Goal: Transaction & Acquisition: Obtain resource

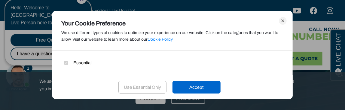
click at [190, 97] on div "Use Essential Only Accept" at bounding box center [172, 87] width 240 height 24
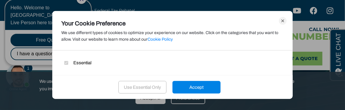
click at [196, 87] on div "Accept" at bounding box center [196, 87] width 48 height 13
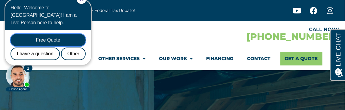
click at [78, 34] on div "Free Quote" at bounding box center [48, 40] width 75 height 13
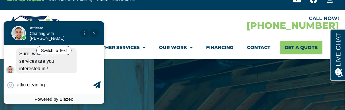
scroll to position [13, 0]
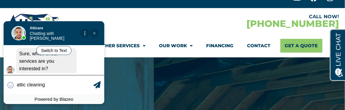
type input "attic cleaning"
click at [95, 86] on icon at bounding box center [96, 84] width 7 height 7
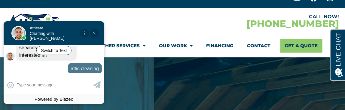
scroll to position [107, 0]
click at [95, 86] on icon at bounding box center [96, 84] width 7 height 7
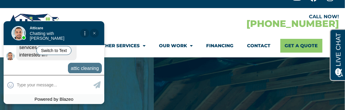
click at [95, 86] on icon at bounding box center [96, 84] width 7 height 7
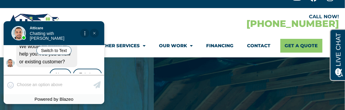
scroll to position [149, 0]
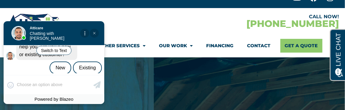
click at [28, 47] on span "We would be happy to help you. Are you a new or existing customer?" at bounding box center [44, 47] width 51 height 20
click at [55, 62] on div "New" at bounding box center [61, 68] width 22 height 13
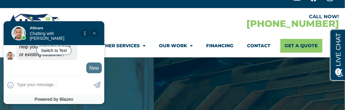
scroll to position [149, 0]
click at [55, 63] on apexchat_message_right "New 04:37 am" at bounding box center [54, 68] width 96 height 11
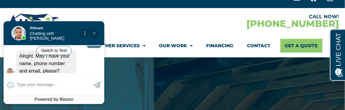
scroll to position [177, 0]
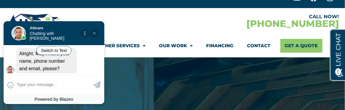
click at [55, 61] on div "Alright. May I have your name, phone number and email, please?" at bounding box center [46, 61] width 60 height 26
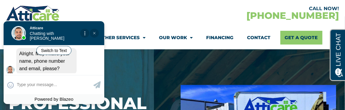
scroll to position [54, 0]
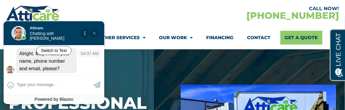
click at [54, 60] on div "Alright. May I have your name, phone number and email, please?" at bounding box center [46, 61] width 60 height 26
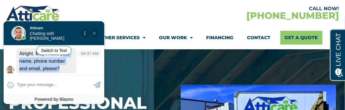
click at [54, 60] on div "Alright. May I have your name, phone number and email, please?" at bounding box center [46, 61] width 60 height 26
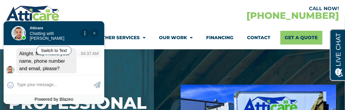
click at [54, 60] on div "Alright. May I have your name, phone number and email, please?" at bounding box center [46, 61] width 60 height 26
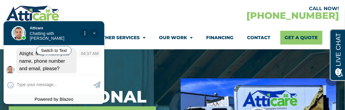
click at [55, 60] on div "Alright. May I have your name, phone number and email, please?" at bounding box center [46, 61] width 60 height 26
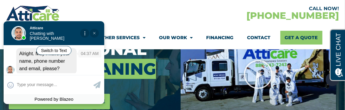
scroll to position [111, 0]
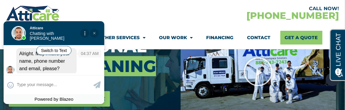
click at [55, 59] on div "Alright. May I have your name, phone number and email, please?" at bounding box center [46, 61] width 60 height 26
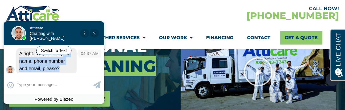
click at [55, 59] on div "Alright. May I have your name, phone number and email, please?" at bounding box center [46, 61] width 60 height 26
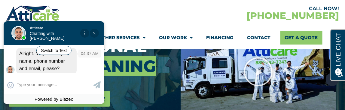
click at [55, 59] on div "Alright. May I have your name, phone number and email, please?" at bounding box center [46, 61] width 60 height 26
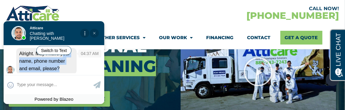
click at [55, 59] on div "Alright. May I have your name, phone number and email, please?" at bounding box center [46, 61] width 60 height 26
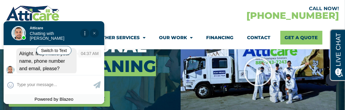
click at [55, 59] on div "Alright. May I have your name, phone number and email, please?" at bounding box center [46, 61] width 60 height 26
click at [80, 60] on apexchat_message_left "Alright. May I have your name, phone number and email, please? 04:37 am" at bounding box center [54, 61] width 96 height 26
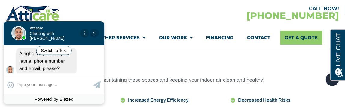
scroll to position [280, 0]
click at [93, 35] on div at bounding box center [69, 33] width 84 height 24
click at [94, 35] on div at bounding box center [69, 33] width 84 height 24
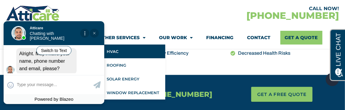
scroll to position [327, 0]
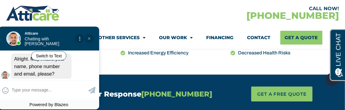
drag, startPoint x: 98, startPoint y: 35, endPoint x: 93, endPoint y: 40, distance: 7.6
click at [95, 38] on div at bounding box center [64, 38] width 84 height 24
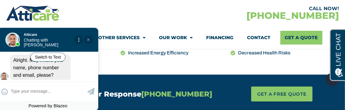
click at [93, 40] on div at bounding box center [63, 40] width 84 height 24
click at [110, 11] on div at bounding box center [89, 13] width 166 height 17
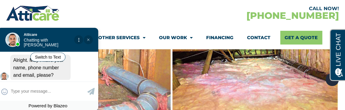
scroll to position [465, 0]
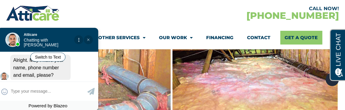
click at [110, 11] on div at bounding box center [89, 13] width 166 height 17
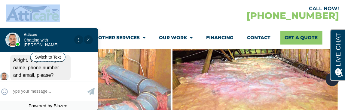
click at [110, 11] on div at bounding box center [89, 13] width 166 height 17
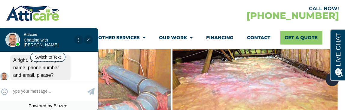
click at [110, 11] on div at bounding box center [89, 13] width 166 height 17
click at [88, 43] on div at bounding box center [63, 40] width 84 height 24
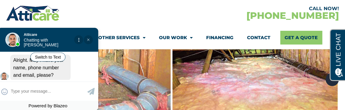
click at [88, 41] on div at bounding box center [63, 40] width 84 height 24
click at [86, 41] on div at bounding box center [63, 40] width 84 height 24
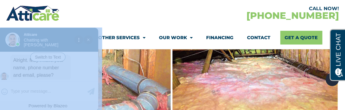
click at [86, 41] on div at bounding box center [63, 40] width 84 height 24
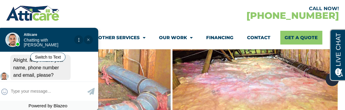
click at [86, 41] on div at bounding box center [63, 40] width 84 height 24
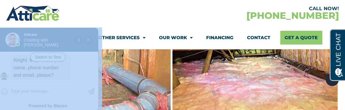
click at [86, 41] on div at bounding box center [63, 40] width 84 height 24
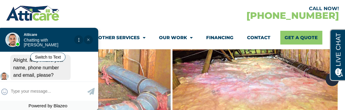
click at [86, 41] on div at bounding box center [63, 40] width 84 height 24
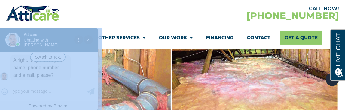
click at [86, 41] on div at bounding box center [63, 40] width 84 height 24
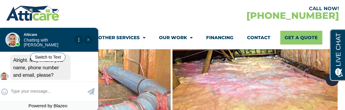
click at [86, 41] on div at bounding box center [63, 40] width 84 height 24
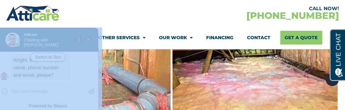
click at [86, 41] on div at bounding box center [63, 40] width 84 height 24
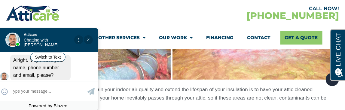
scroll to position [503, 0]
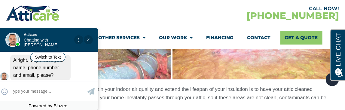
click at [86, 40] on div at bounding box center [63, 40] width 84 height 24
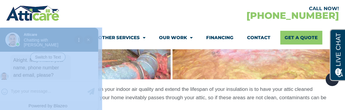
click at [86, 40] on div at bounding box center [63, 40] width 84 height 24
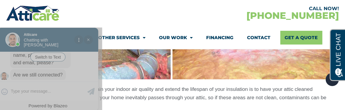
scroll to position [190, 0]
